Goal: Task Accomplishment & Management: Use online tool/utility

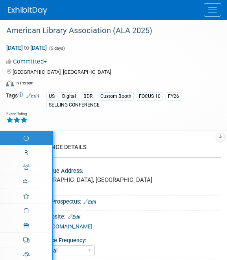
select select "Annual"
select select "Level 1"
select select "In-Person Booth"
select select "Libraries"
select select "Bloomsbury Digital Resources"
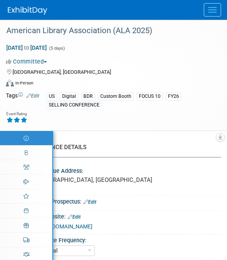
select select "Anne Weston"
select select "Michelle Kelly"
select select "Rosalie Love"
select select "BDR Product Awareness and Trial Generation​"
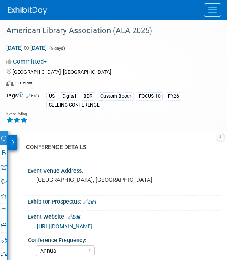
click at [203, 10] on div at bounding box center [118, 10] width 220 height 20
click at [214, 14] on button "Menu" at bounding box center [212, 9] width 17 height 13
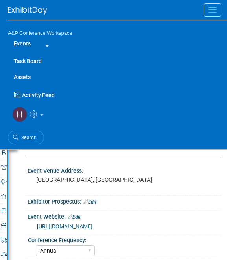
click at [25, 79] on link "Assets" at bounding box center [118, 77] width 220 height 16
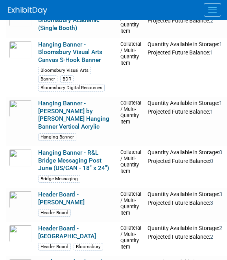
scroll to position [14788, 0]
